Goal: Find specific page/section: Find specific page/section

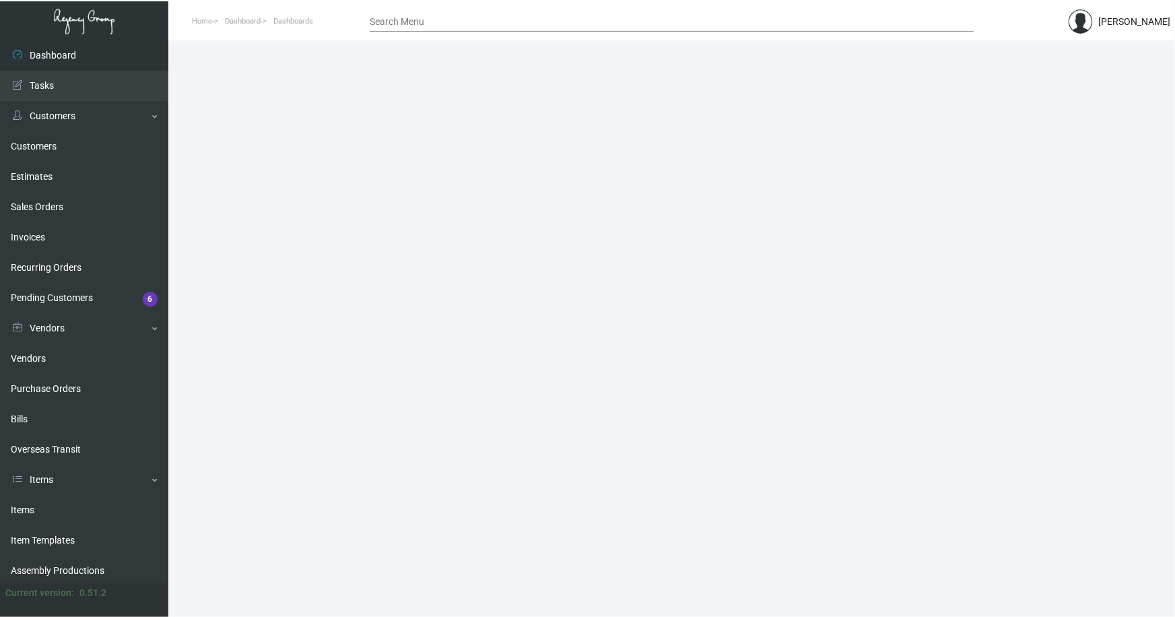
drag, startPoint x: 0, startPoint y: 0, endPoint x: 189, endPoint y: 366, distance: 412.1
click at [19, 508] on link "Items" at bounding box center [84, 510] width 168 height 30
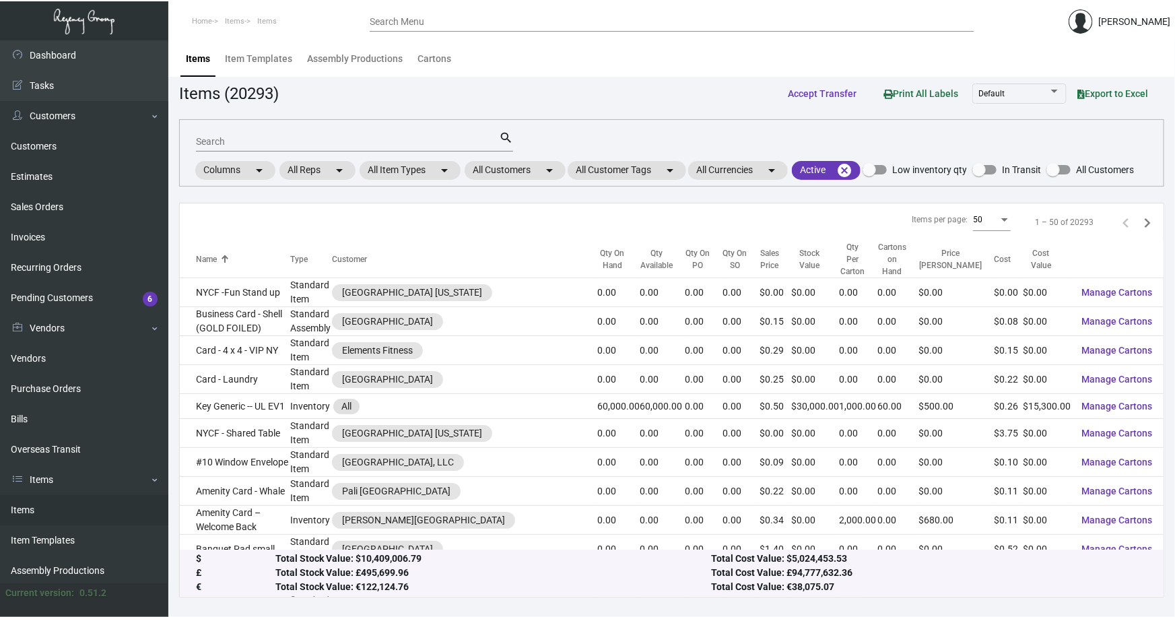
click at [269, 144] on input "Search" at bounding box center [347, 142] width 303 height 11
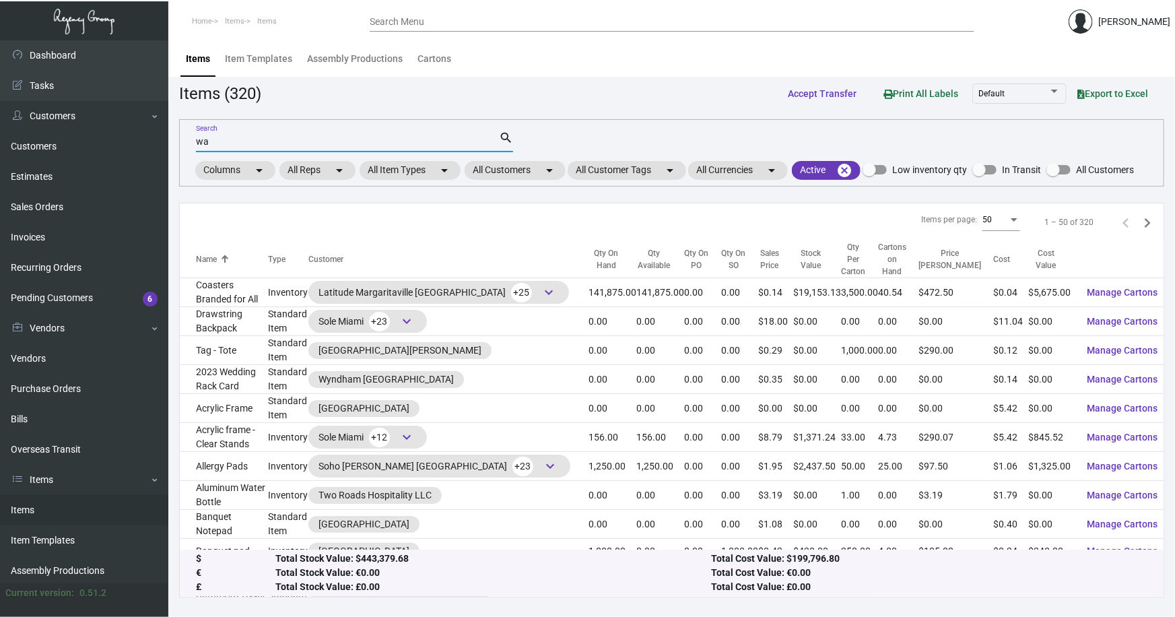
type input "w"
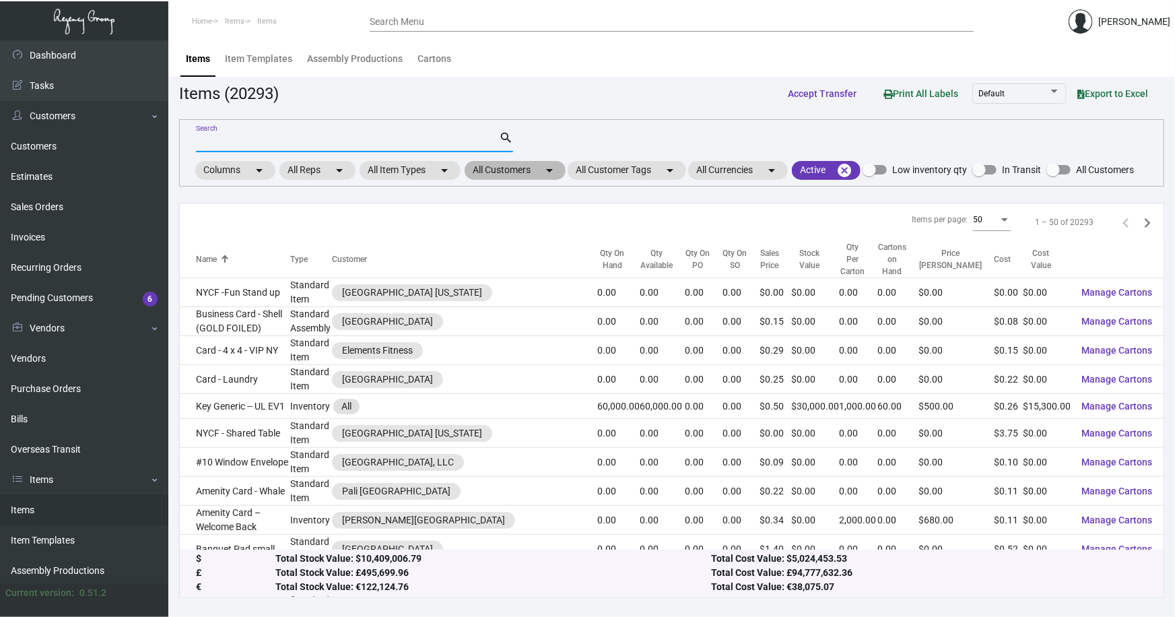
click at [534, 170] on mat-chip "All Customers arrow_drop_down" at bounding box center [515, 170] width 101 height 19
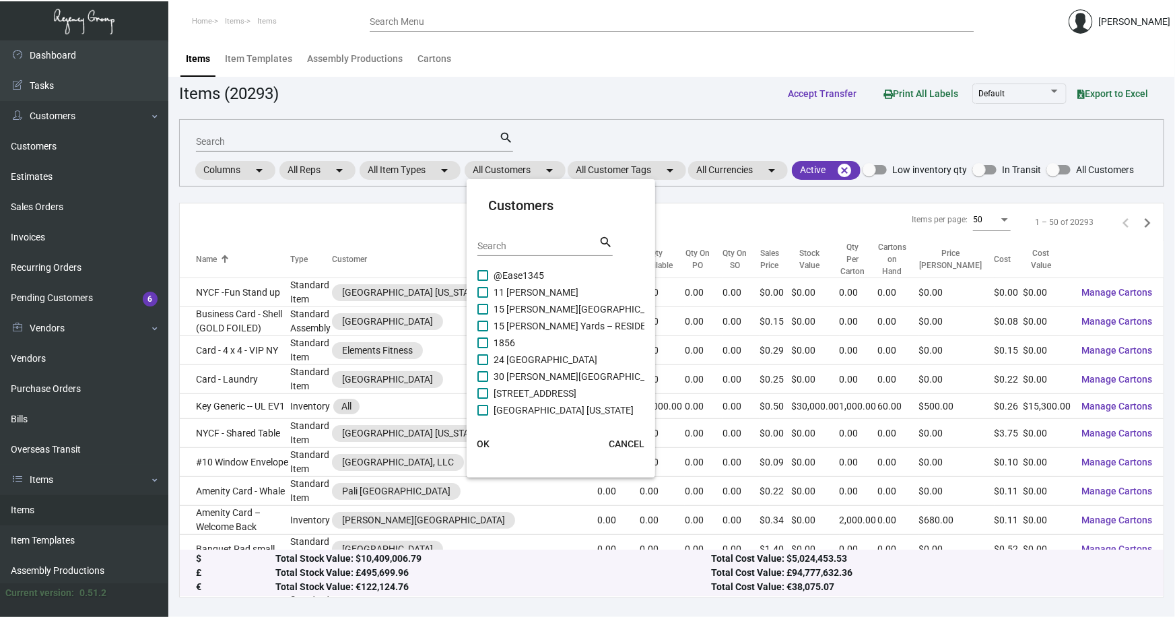
click at [544, 249] on input "Search" at bounding box center [538, 246] width 121 height 11
type input "watergate"
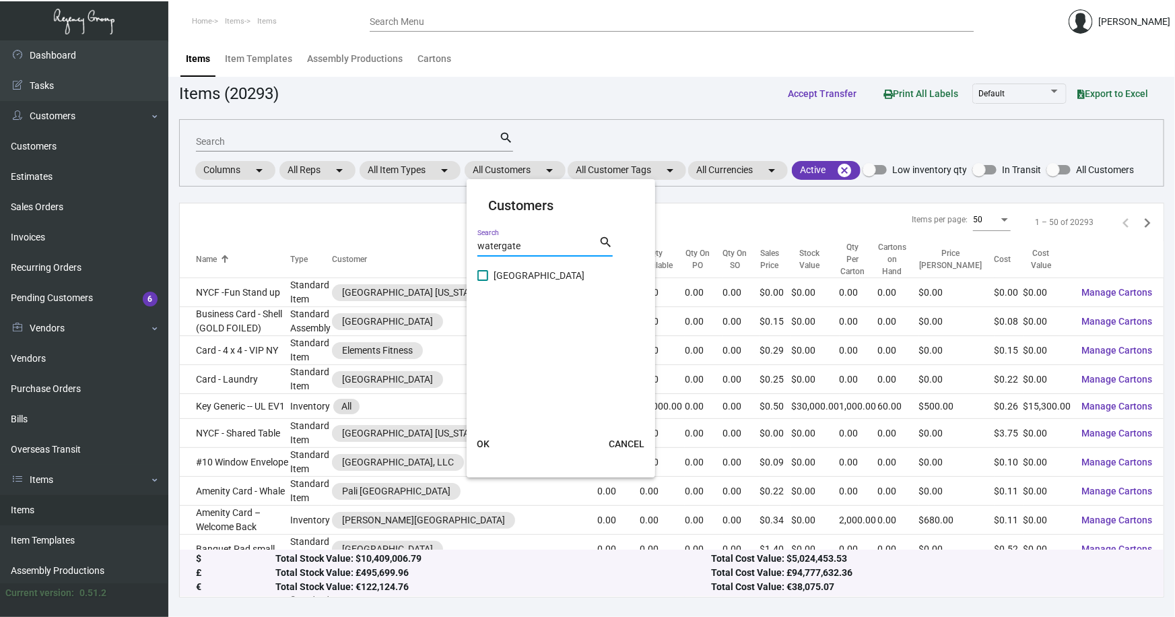
click at [546, 276] on span "[GEOGRAPHIC_DATA]" at bounding box center [539, 275] width 91 height 16
click at [483, 281] on input "[GEOGRAPHIC_DATA]" at bounding box center [482, 281] width 1 height 1
checkbox input "true"
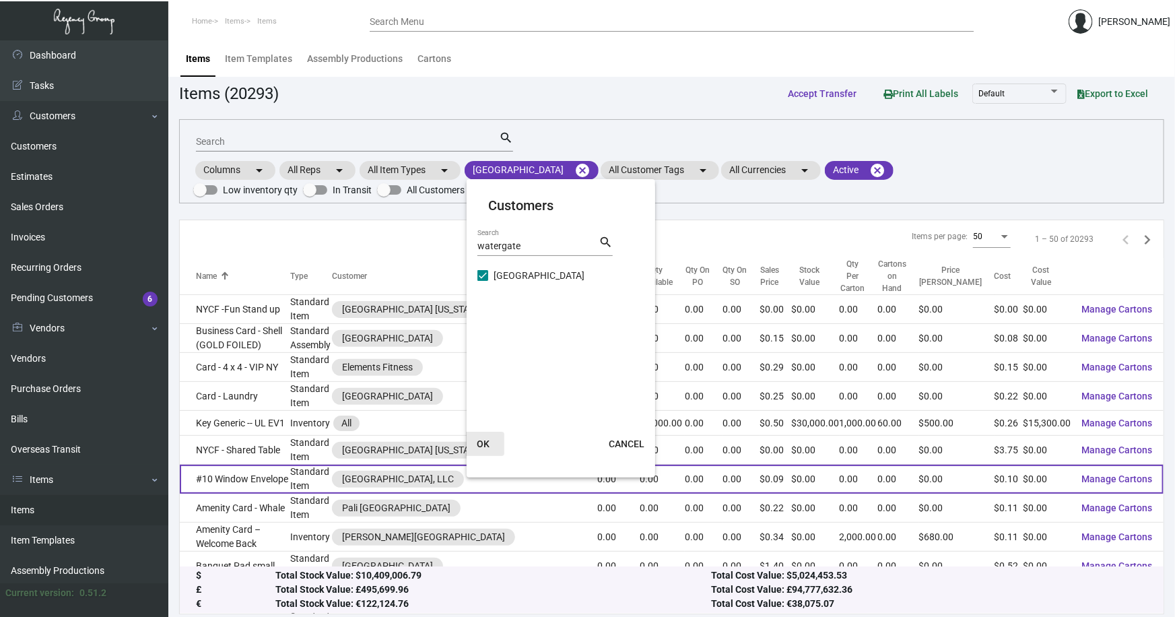
click at [486, 438] on span "OK" at bounding box center [483, 443] width 13 height 11
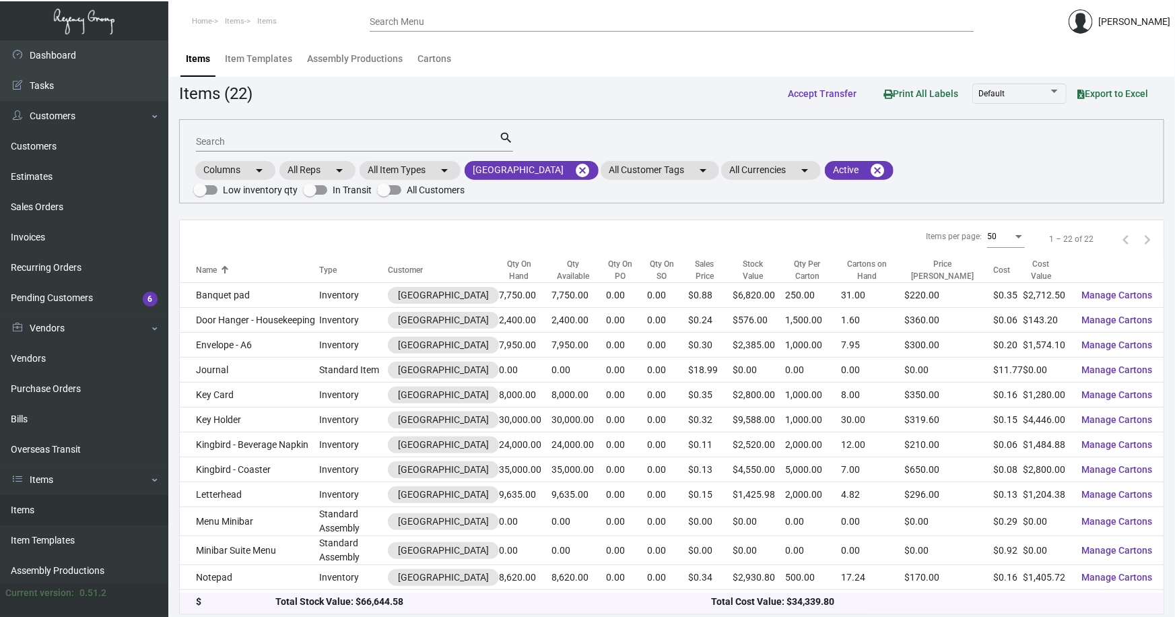
click at [234, 144] on input "Search" at bounding box center [347, 142] width 303 height 11
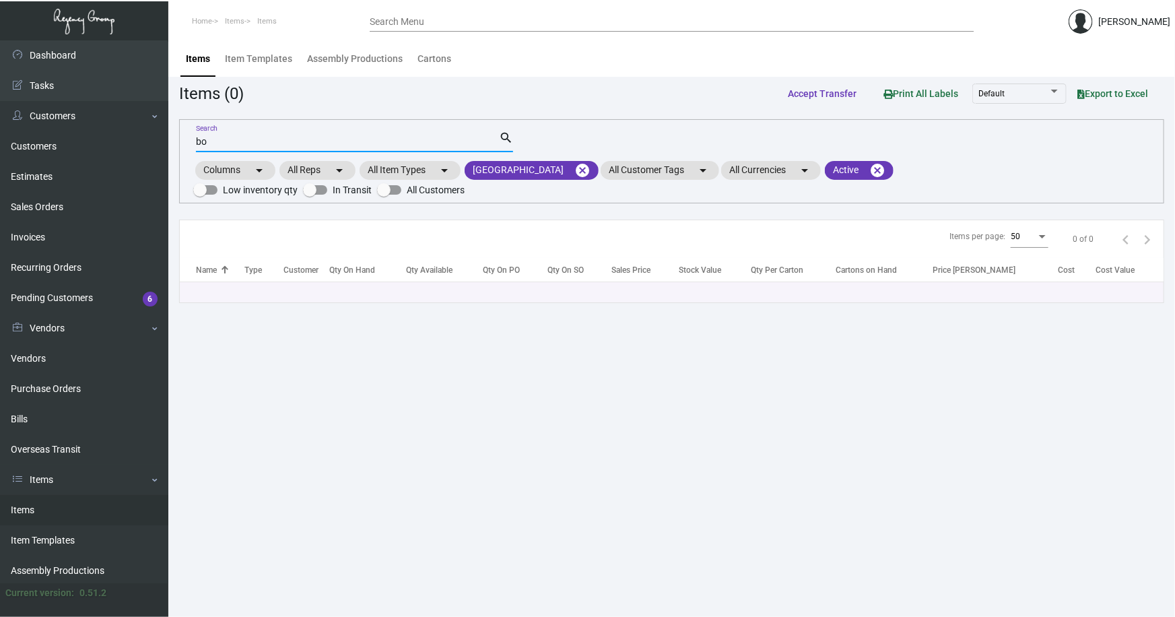
type input "b"
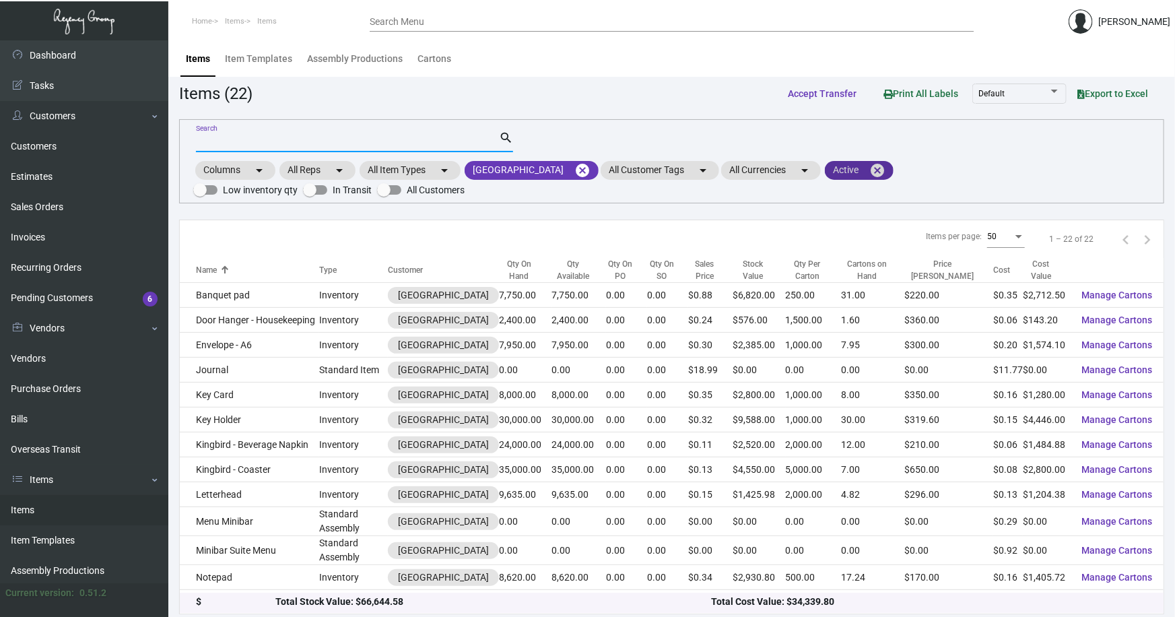
click at [870, 166] on mat-icon "cancel" at bounding box center [878, 170] width 16 height 16
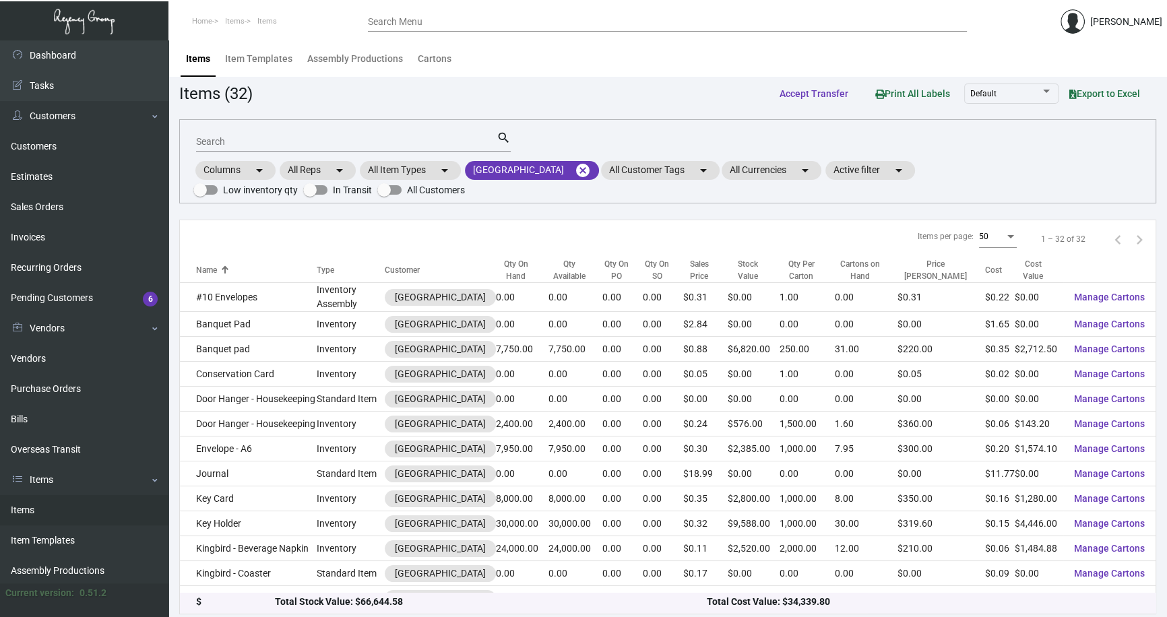
click at [248, 139] on input "Search" at bounding box center [346, 142] width 300 height 11
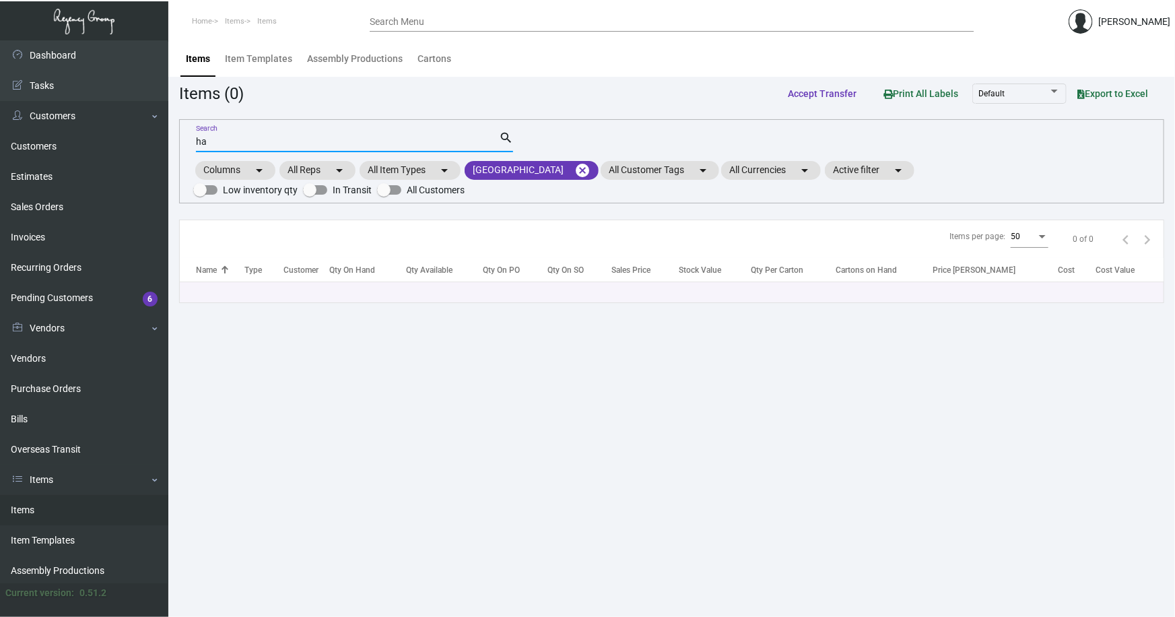
type input "h"
type input "m"
